Goal: Task Accomplishment & Management: Manage account settings

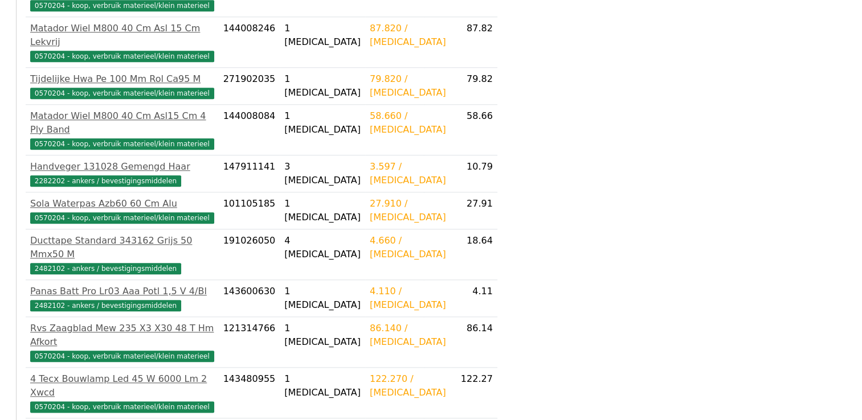
scroll to position [1277, 0]
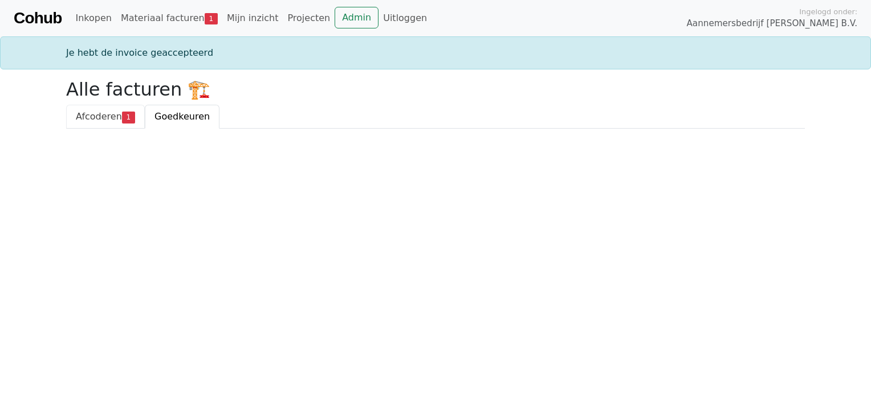
click at [125, 121] on span "1" at bounding box center [128, 117] width 13 height 11
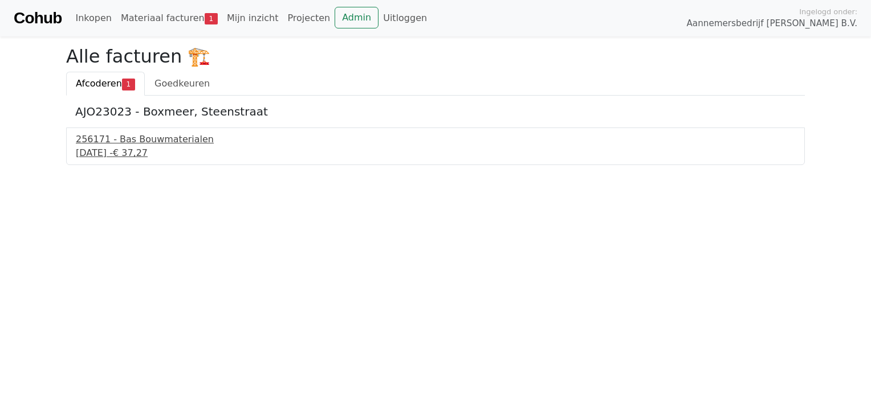
click at [137, 142] on div "256171 - Bas Bouwmaterialen" at bounding box center [435, 140] width 719 height 14
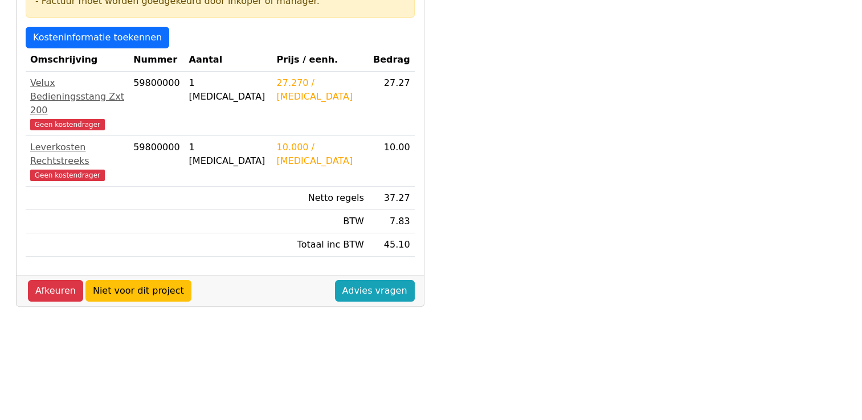
scroll to position [258, 0]
